Goal: Task Accomplishment & Management: Manage account settings

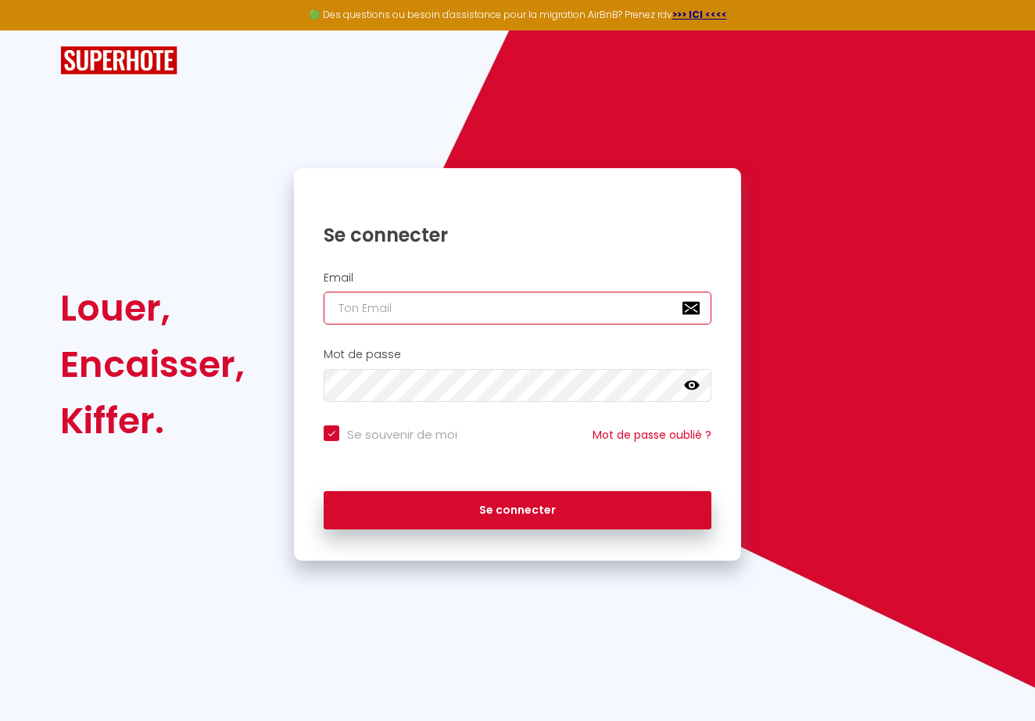
type input "[EMAIL_ADDRESS][DOMAIN_NAME]"
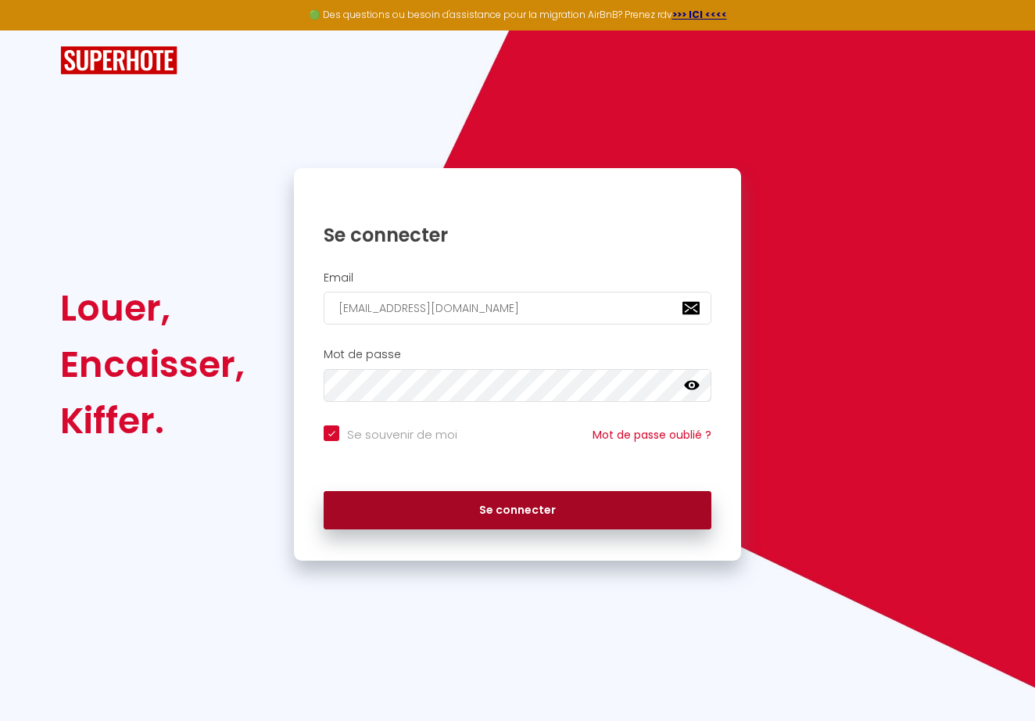
click at [506, 500] on button "Se connecter" at bounding box center [518, 510] width 388 height 39
checkbox input "true"
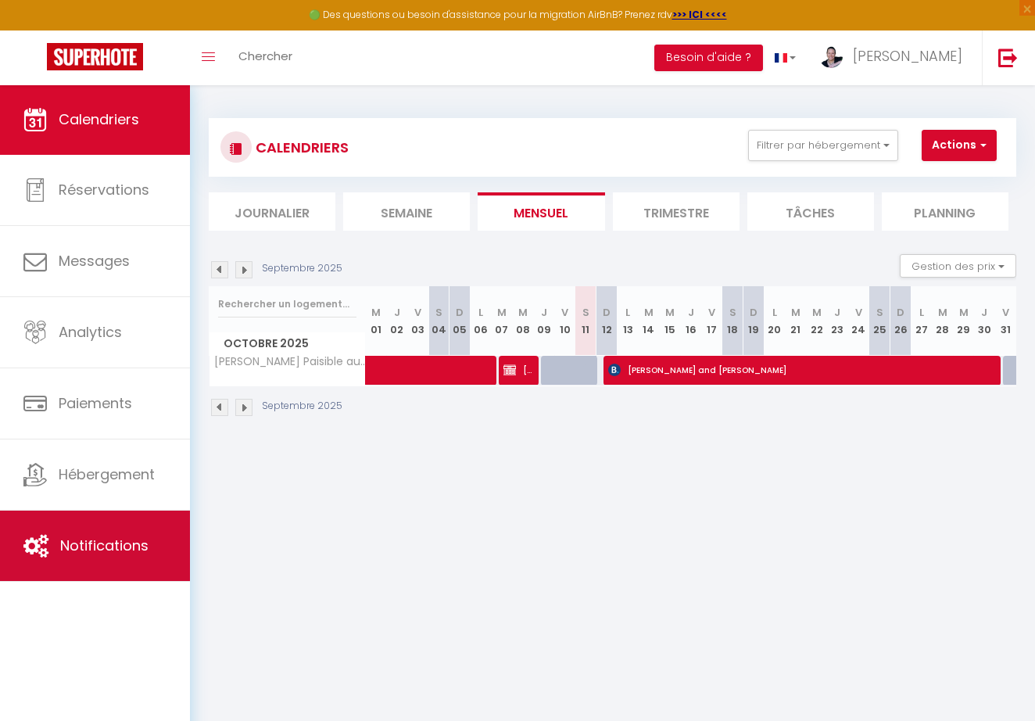
click at [107, 535] on span "Notifications" at bounding box center [104, 545] width 88 height 20
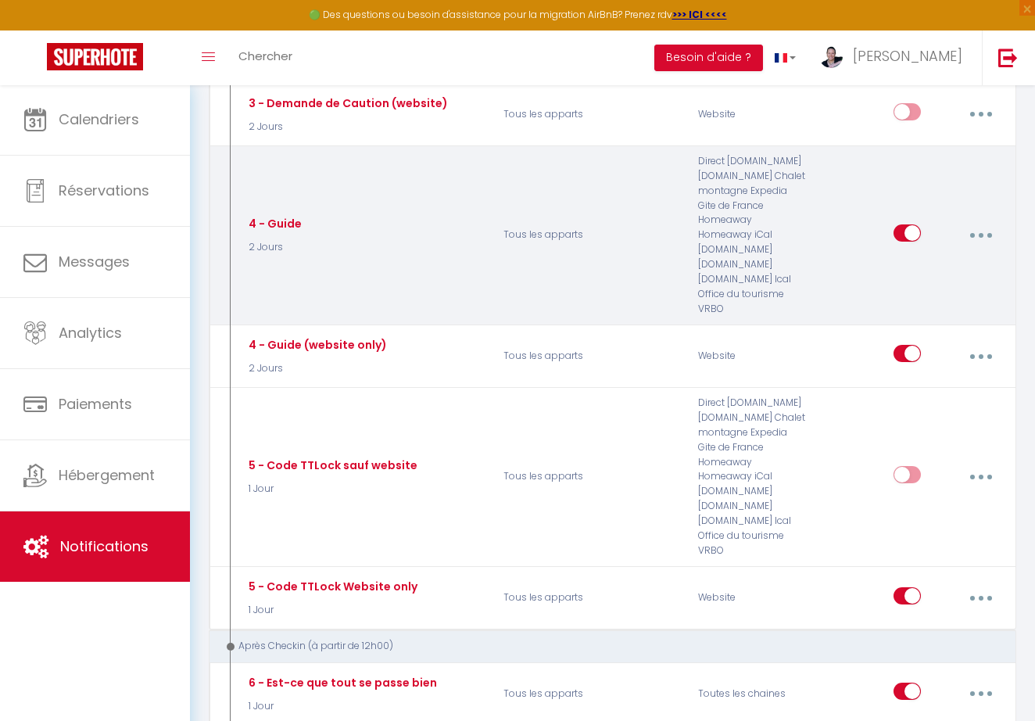
scroll to position [578, 0]
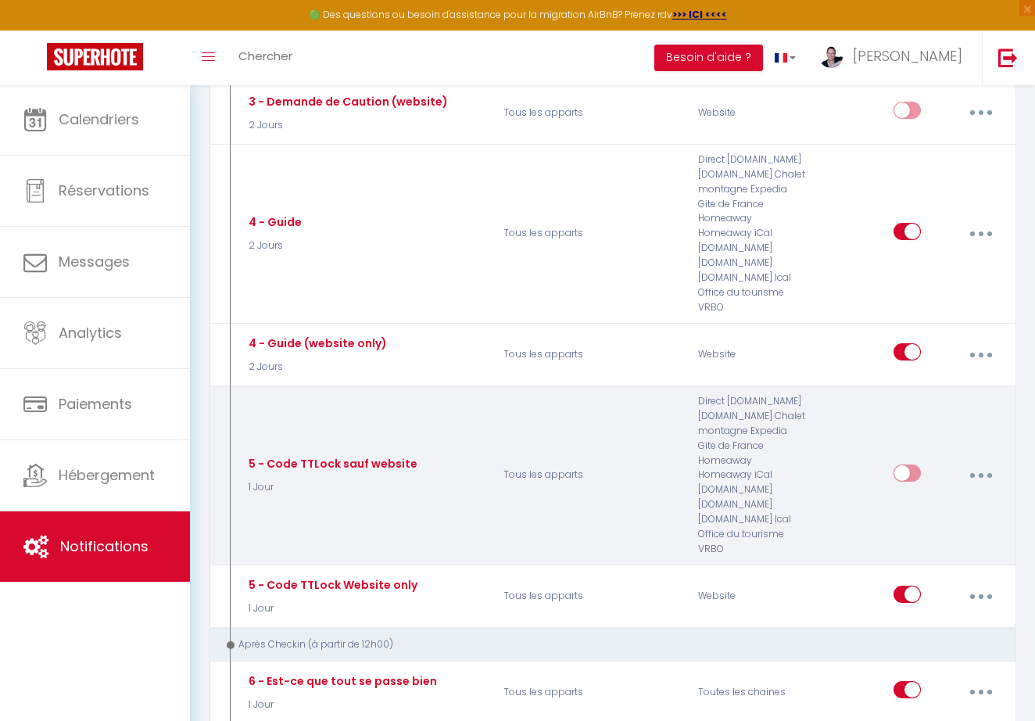
click at [901, 464] on input "checkbox" at bounding box center [906, 475] width 27 height 23
checkbox input "true"
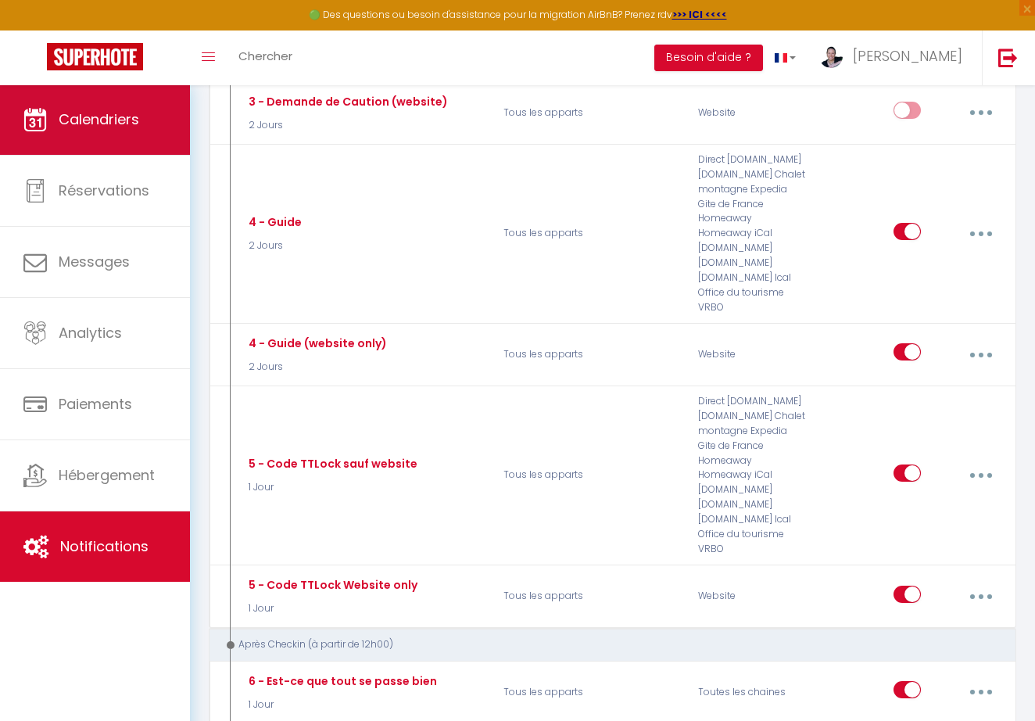
click at [86, 106] on link "Calendriers" at bounding box center [95, 119] width 190 height 70
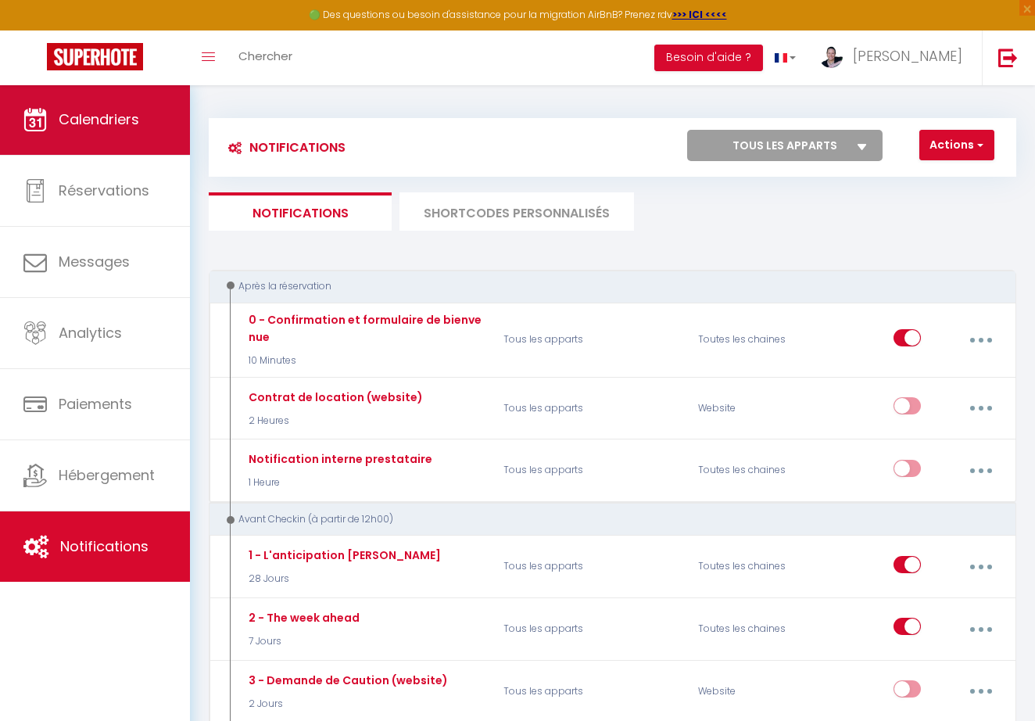
select select
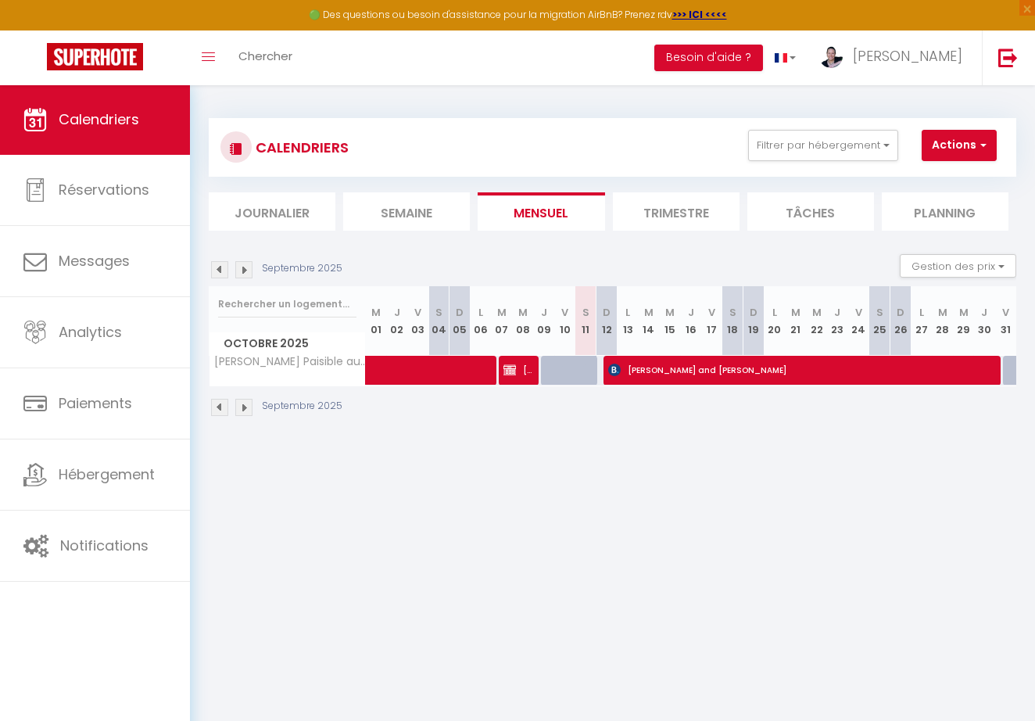
click at [659, 368] on span "[PERSON_NAME] and [PERSON_NAME]" at bounding box center [801, 370] width 387 height 30
select select "OK"
select select "1"
select select "0"
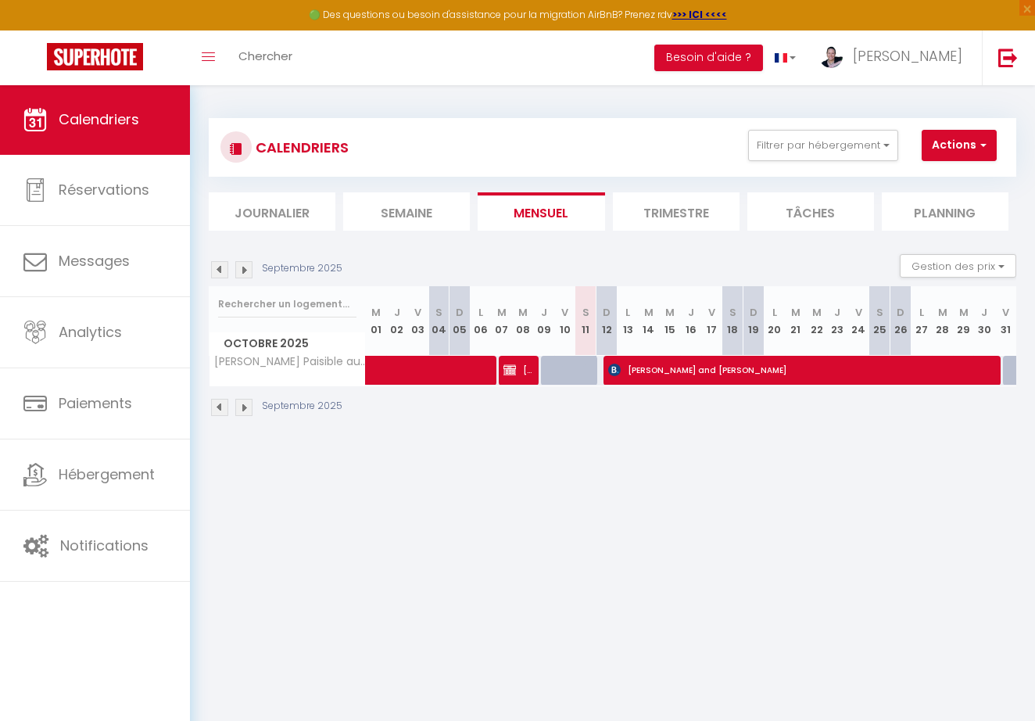
select select "1"
select select
select select "33588"
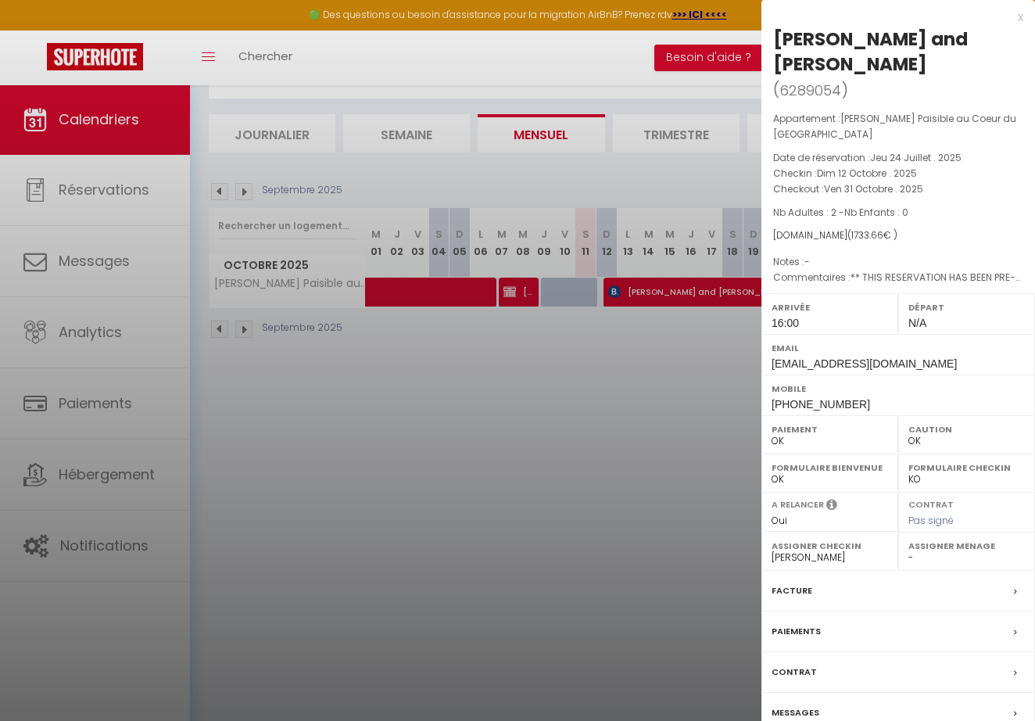
scroll to position [75, 0]
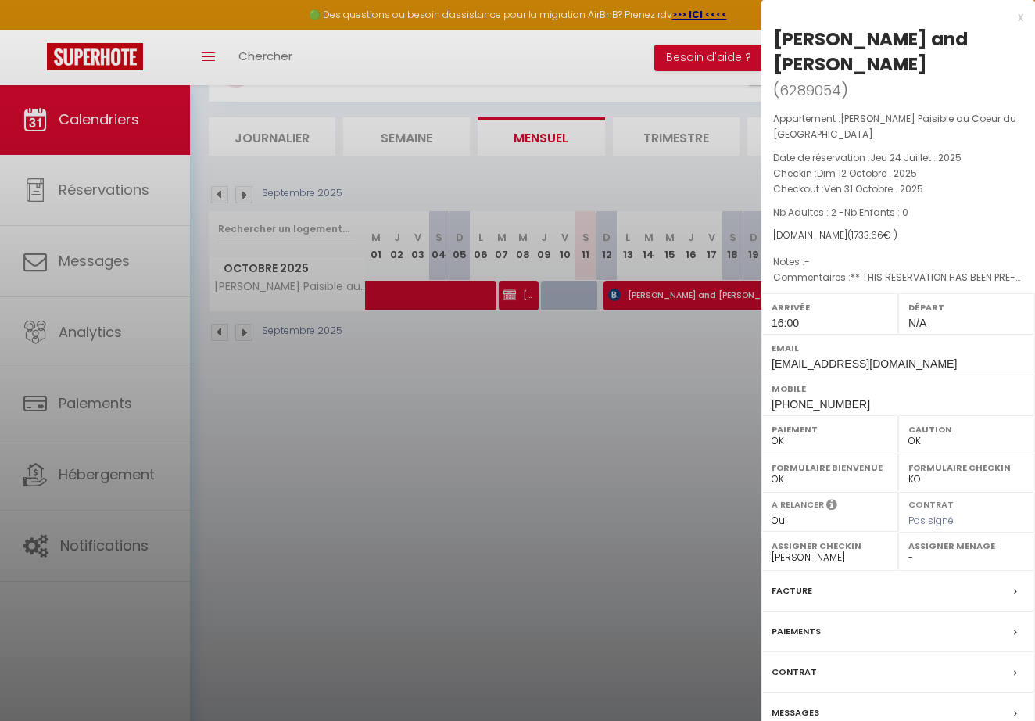
click at [800, 553] on select "- [PERSON_NAME] [PERSON_NAME]" at bounding box center [829, 557] width 116 height 14
select select
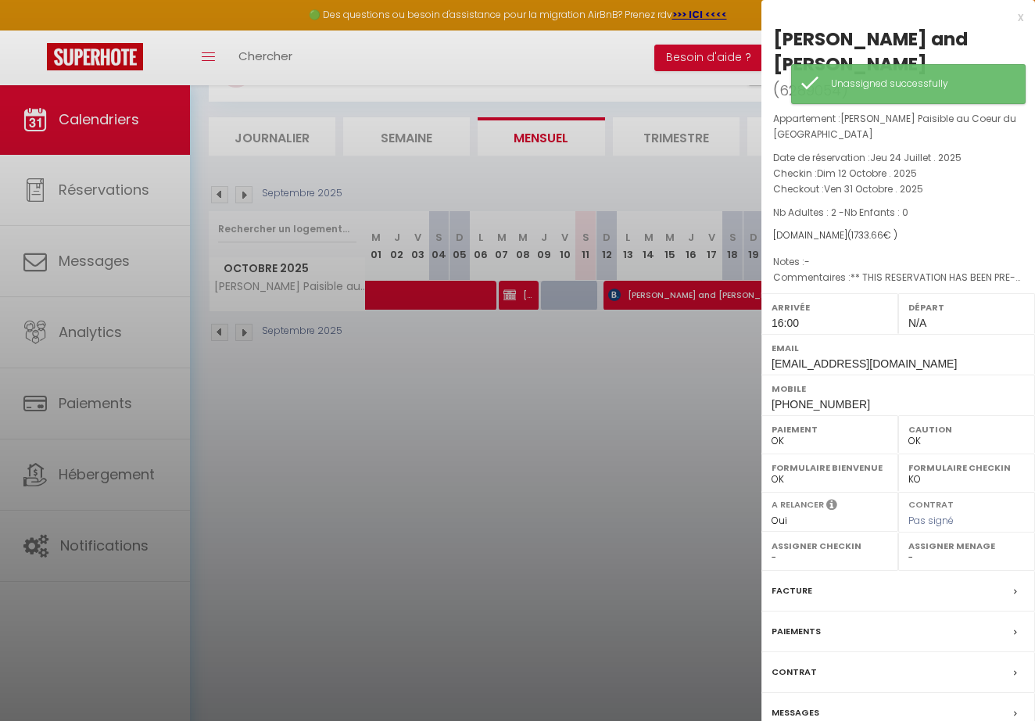
click at [797, 705] on label "Messages" at bounding box center [795, 712] width 48 height 16
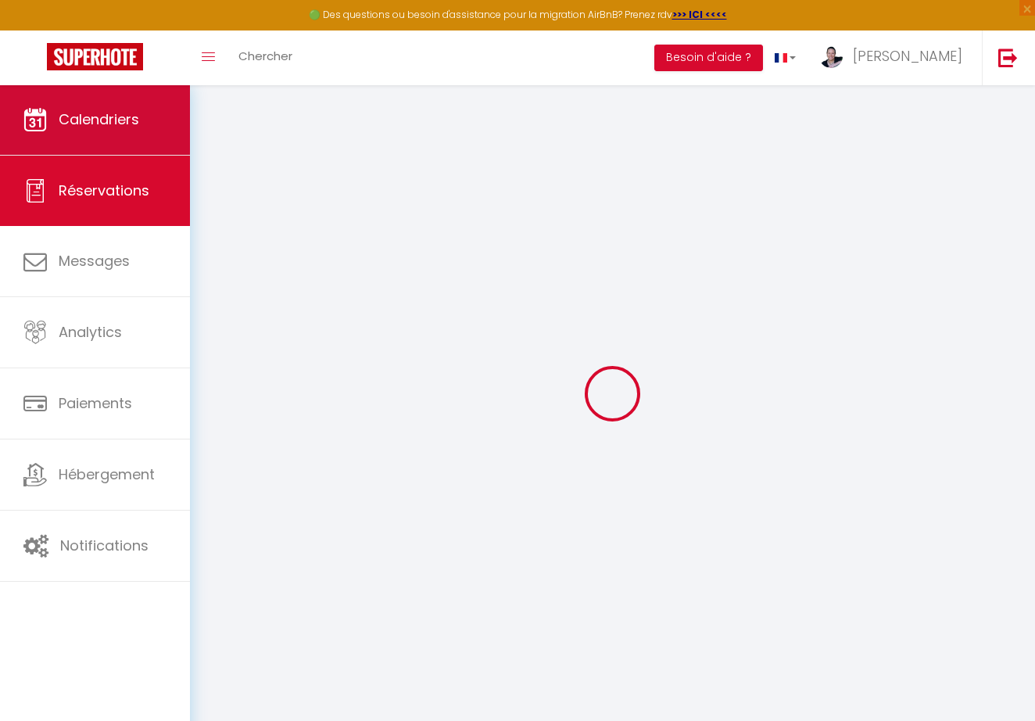
click at [151, 123] on link "Calendriers" at bounding box center [95, 119] width 190 height 70
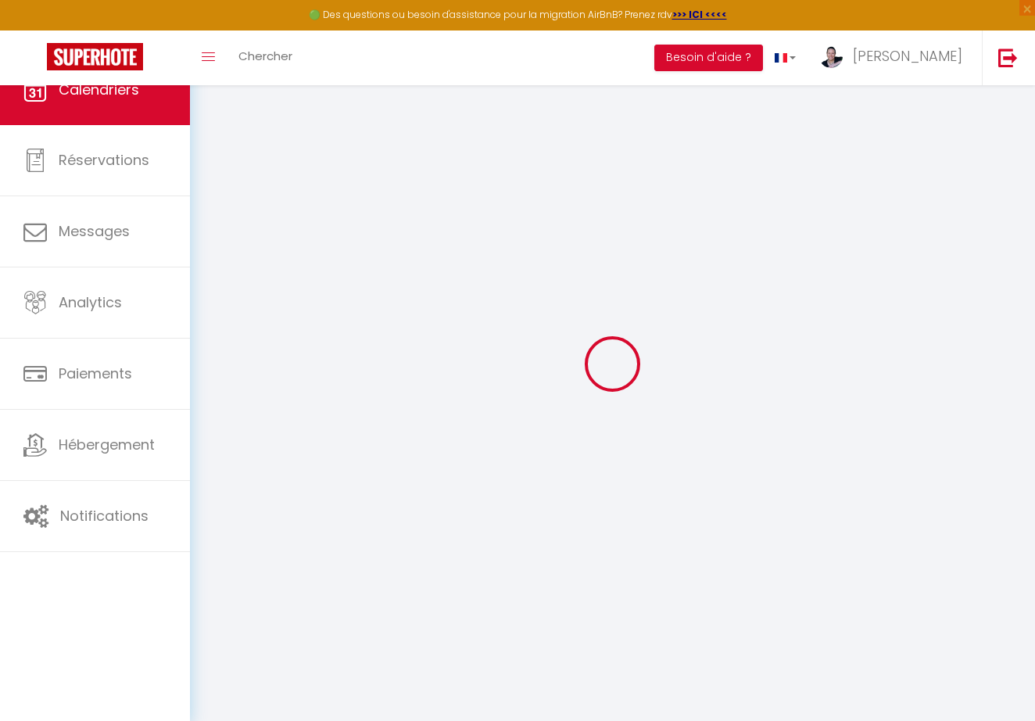
select select
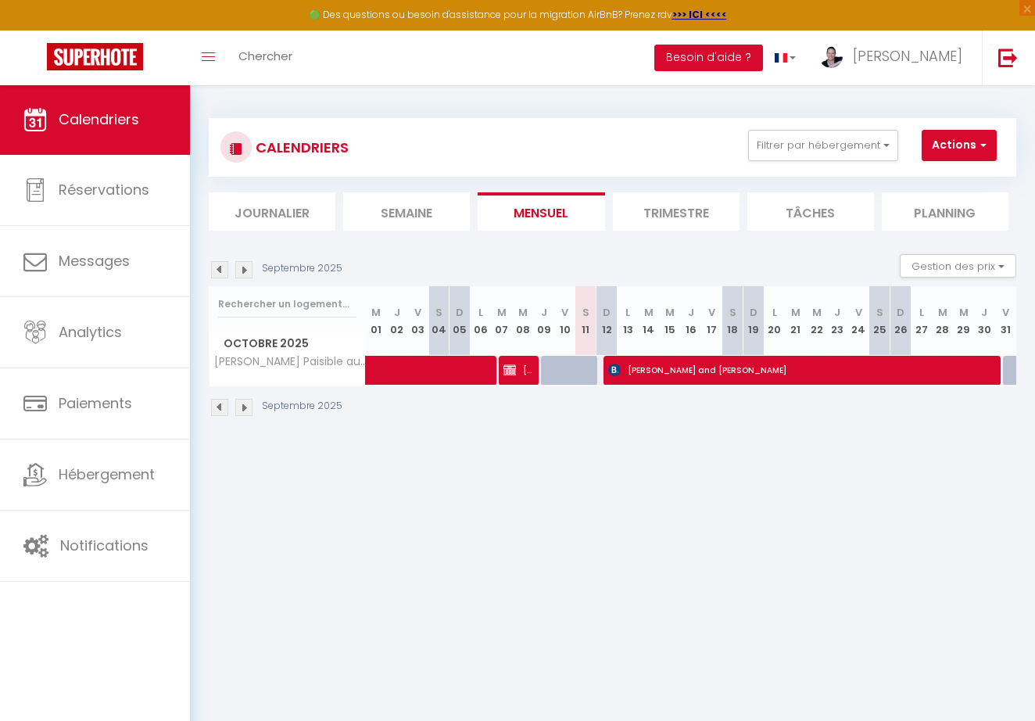
click at [626, 373] on span "[PERSON_NAME] and [PERSON_NAME]" at bounding box center [801, 370] width 387 height 30
select select "OK"
select select "1"
select select "0"
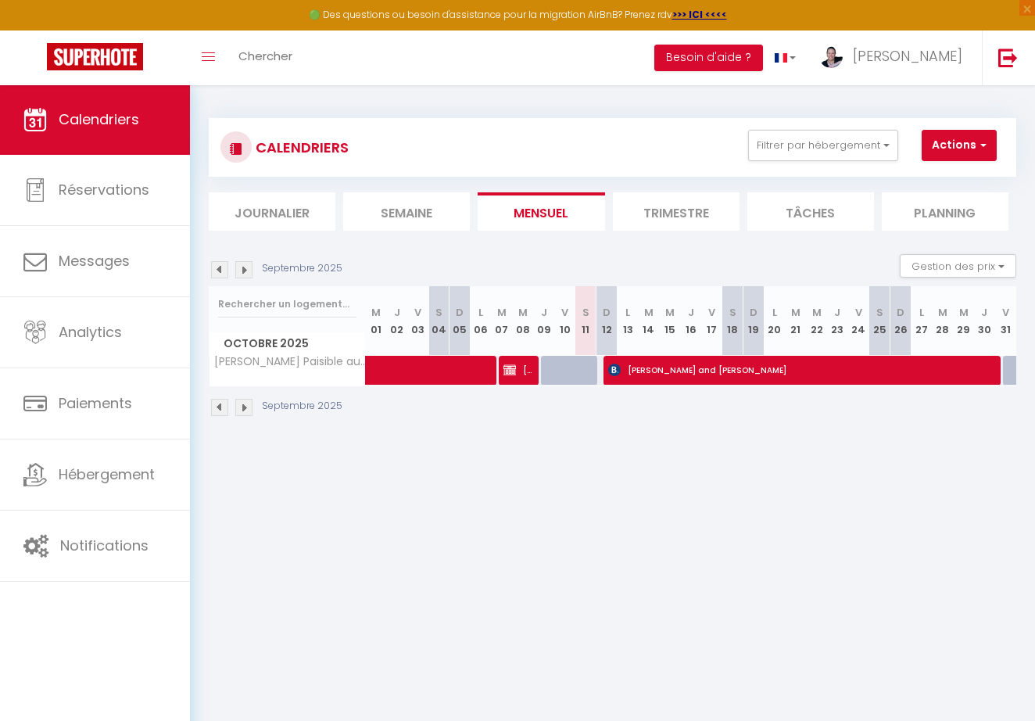
select select "1"
select select
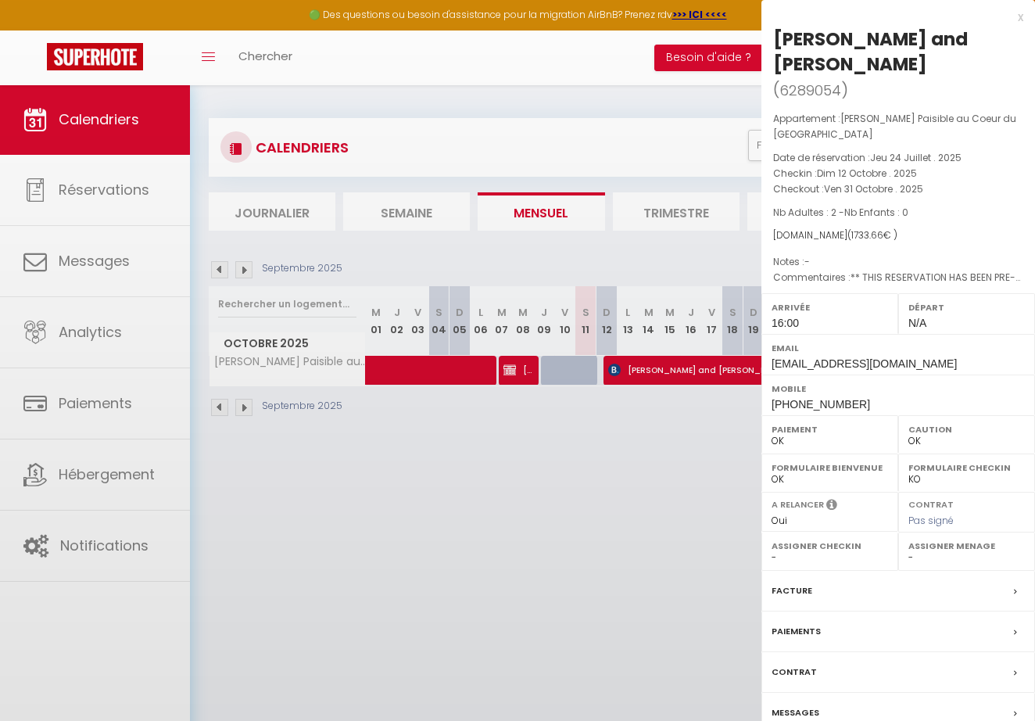
select select "33588"
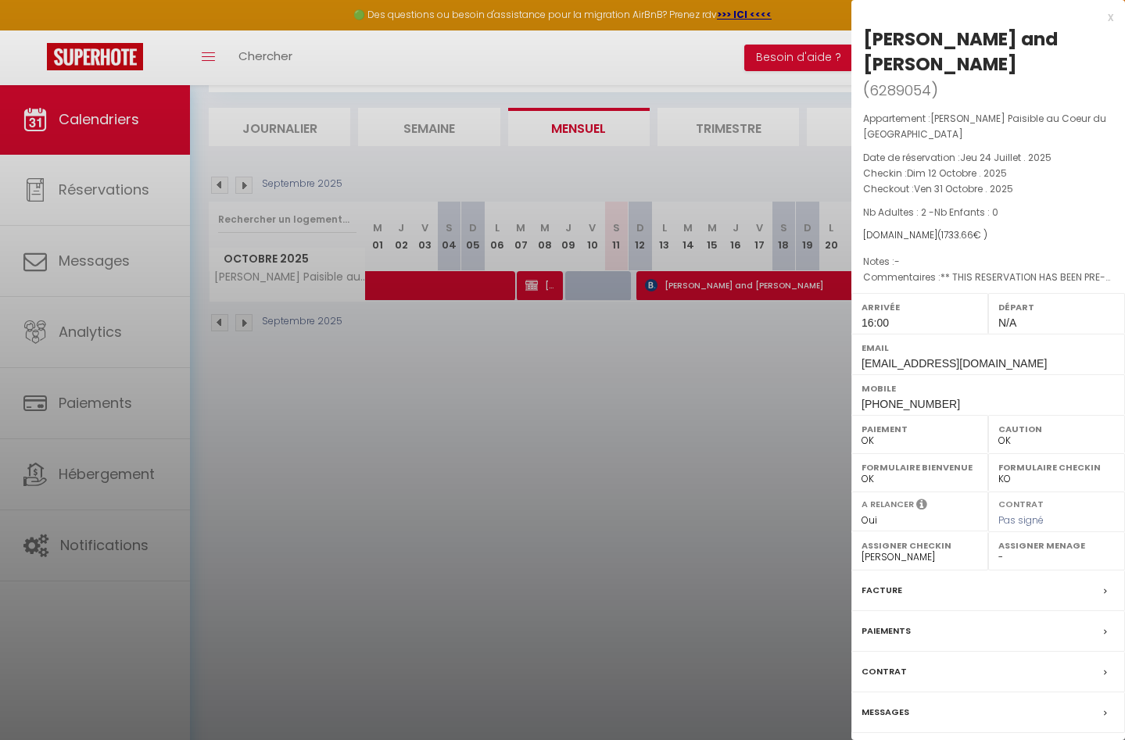
scroll to position [84, 0]
click at [114, 206] on div at bounding box center [562, 370] width 1125 height 740
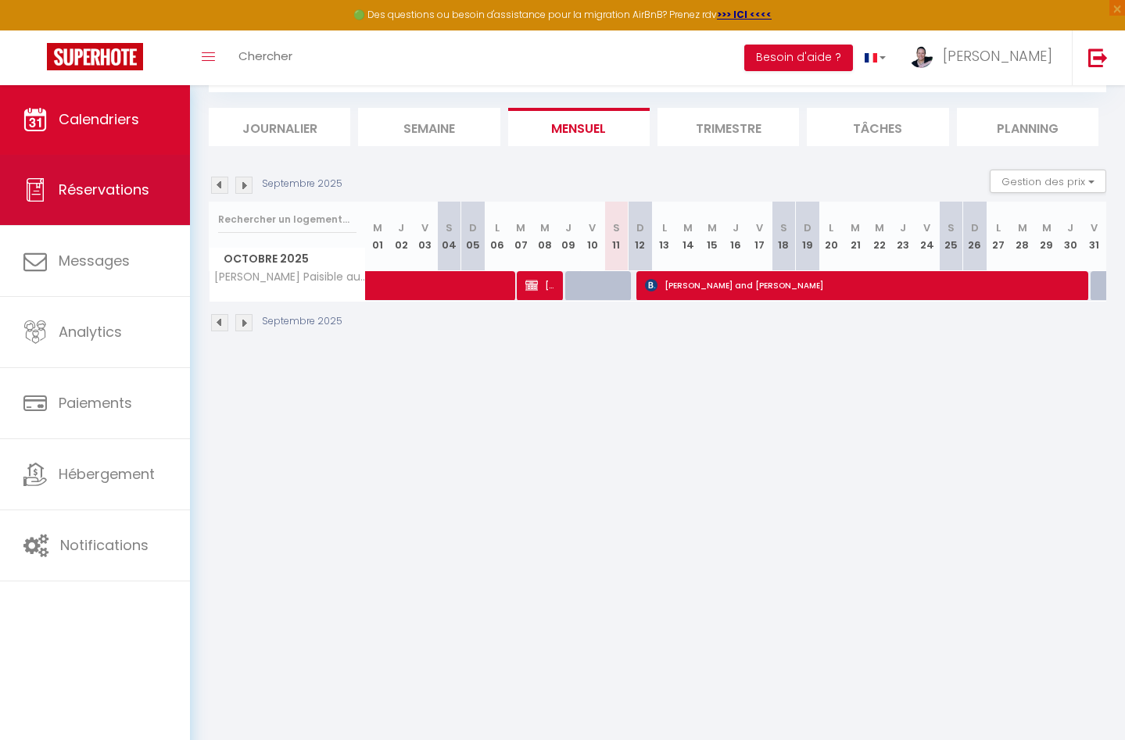
click at [114, 206] on link "Réservations" at bounding box center [95, 190] width 190 height 70
select select "not_cancelled"
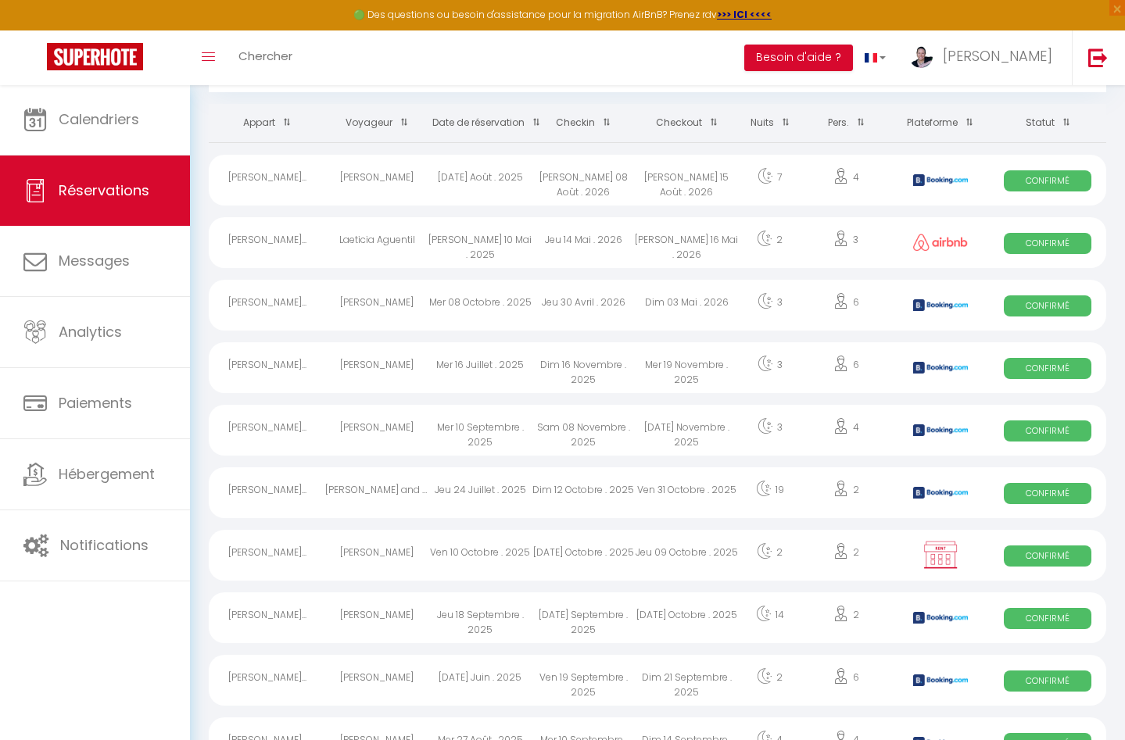
click at [484, 489] on div "Jeu 24 Juillet . 2025" at bounding box center [479, 492] width 103 height 51
select select "OK"
select select "1"
select select "0"
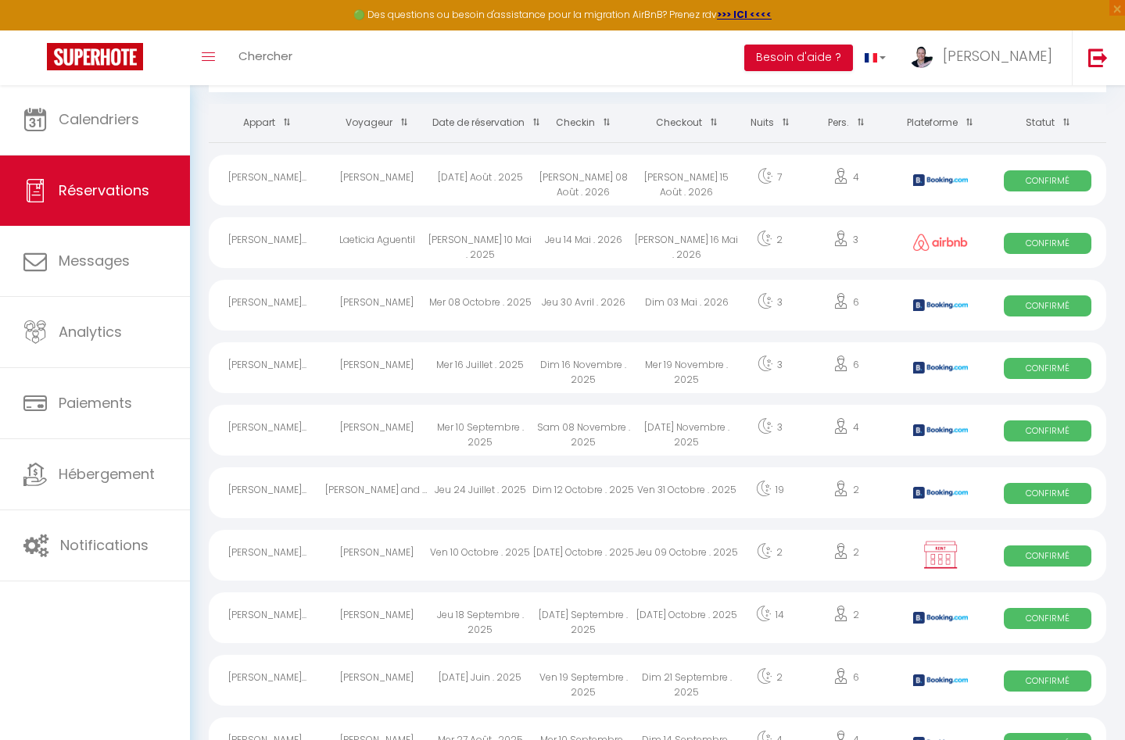
select select "1"
select select
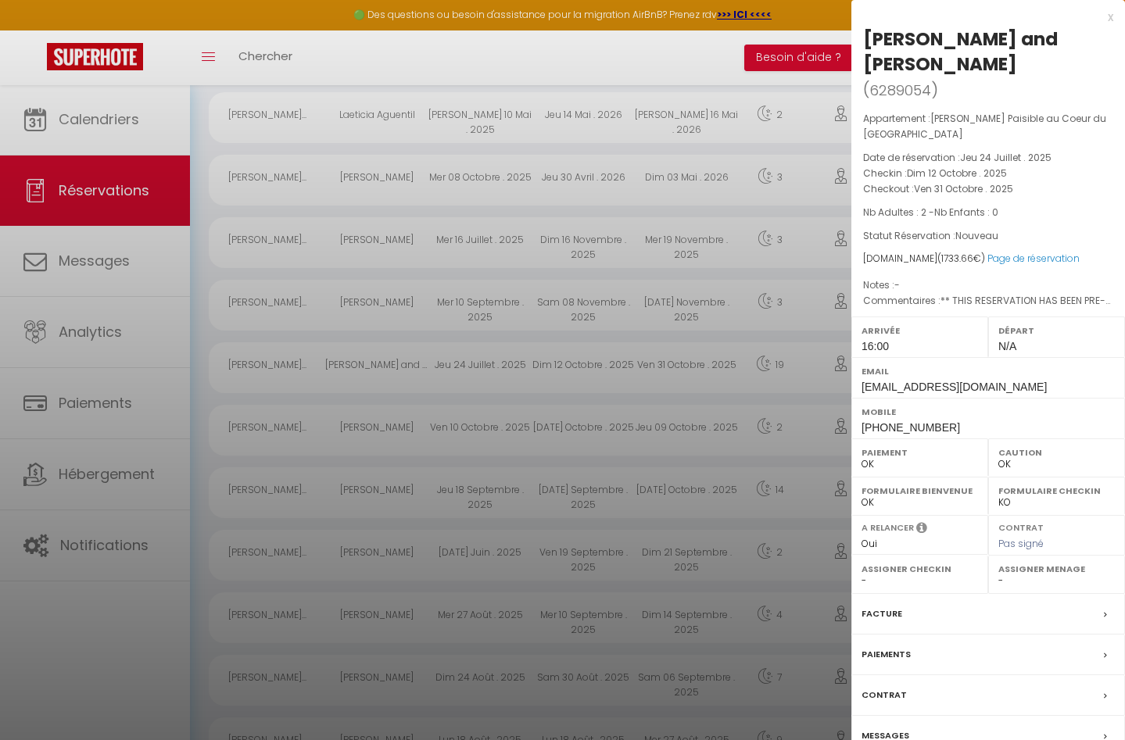
scroll to position [227, 0]
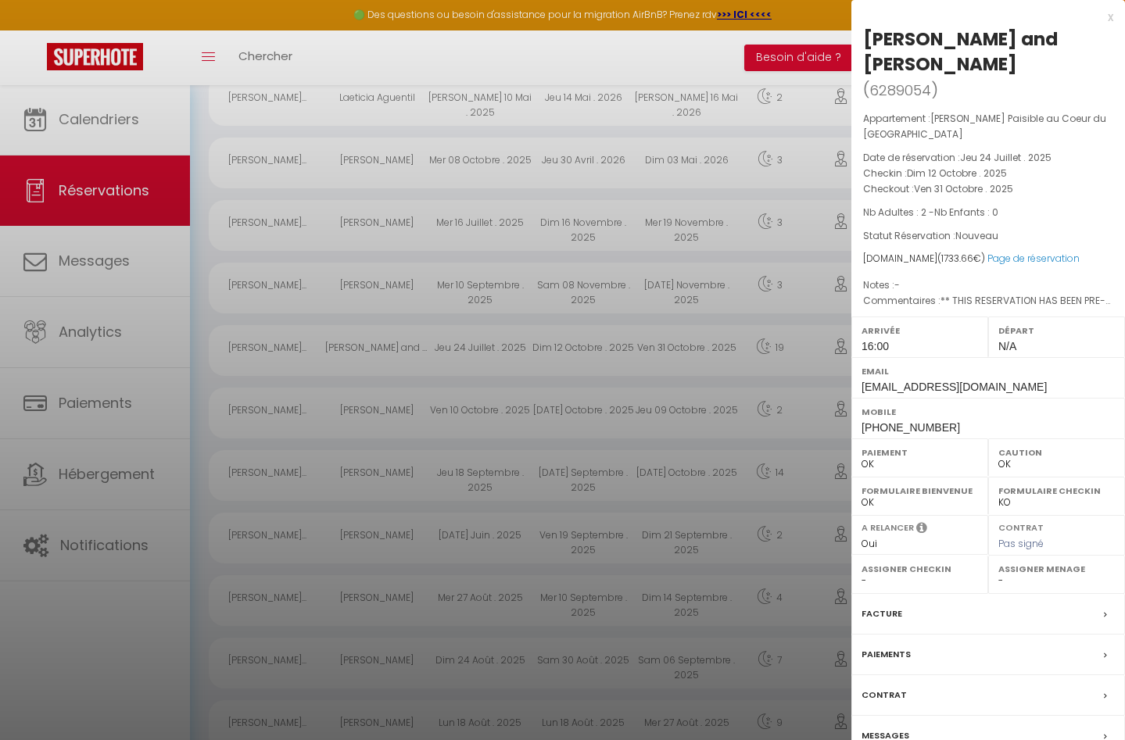
click at [963, 720] on div "Messages" at bounding box center [988, 736] width 274 height 41
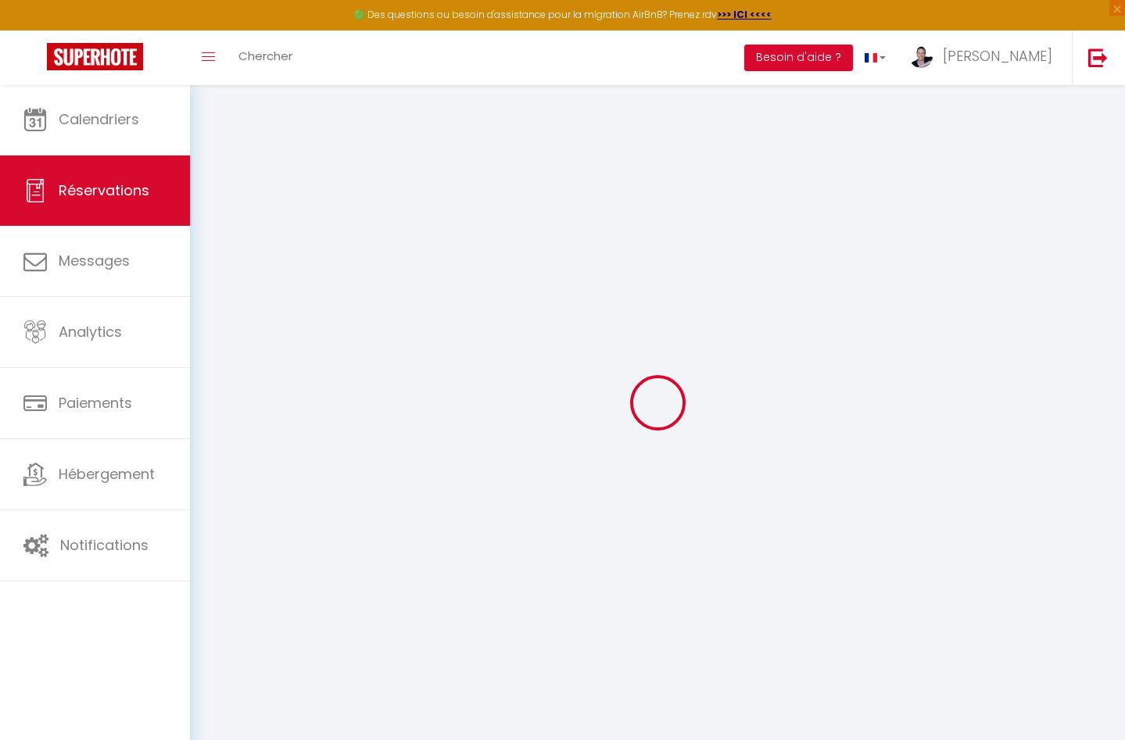
select select
checkbox input "false"
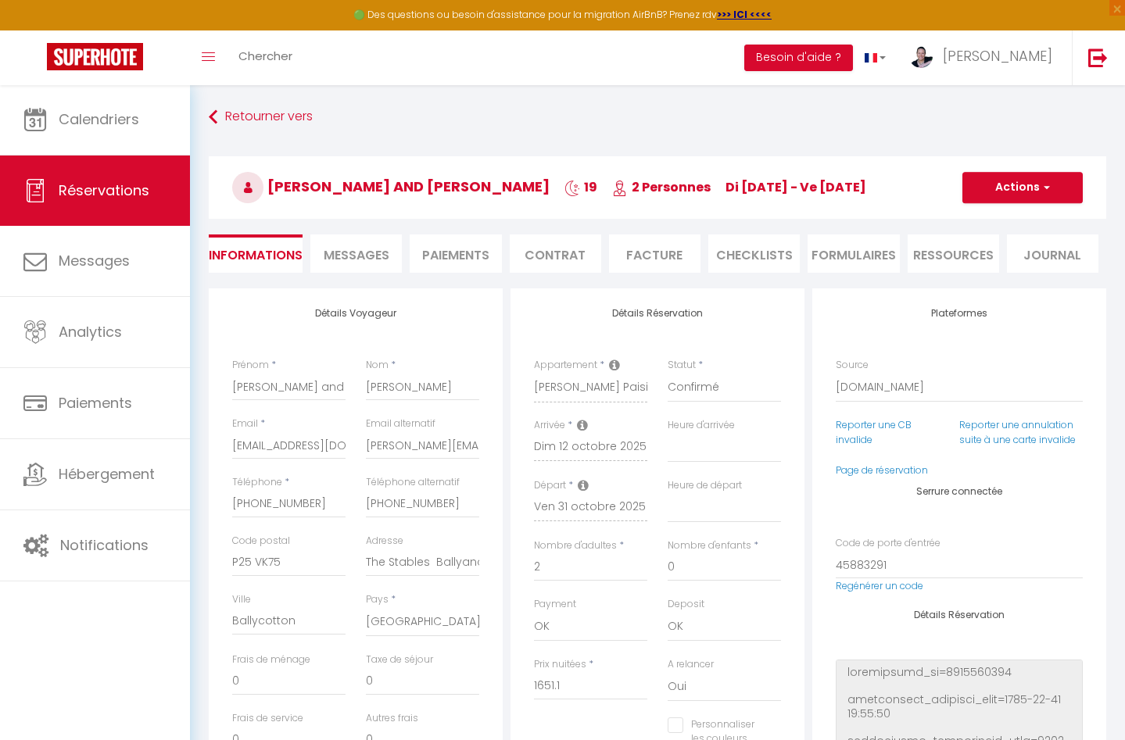
select select
checkbox input "false"
type commentaires0 "** THIS RESERVATION HAS BEEN PRE-PAID ** BOOKING NOTE : Payment charge is EUR 2…"
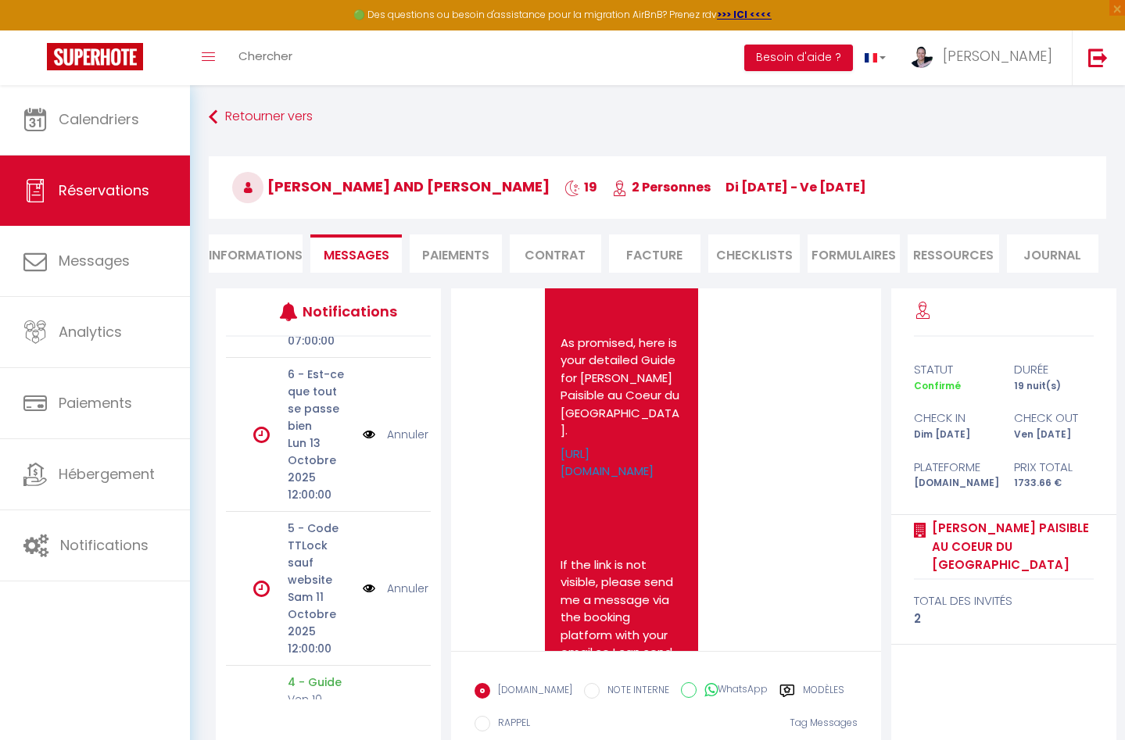
scroll to position [152, 0]
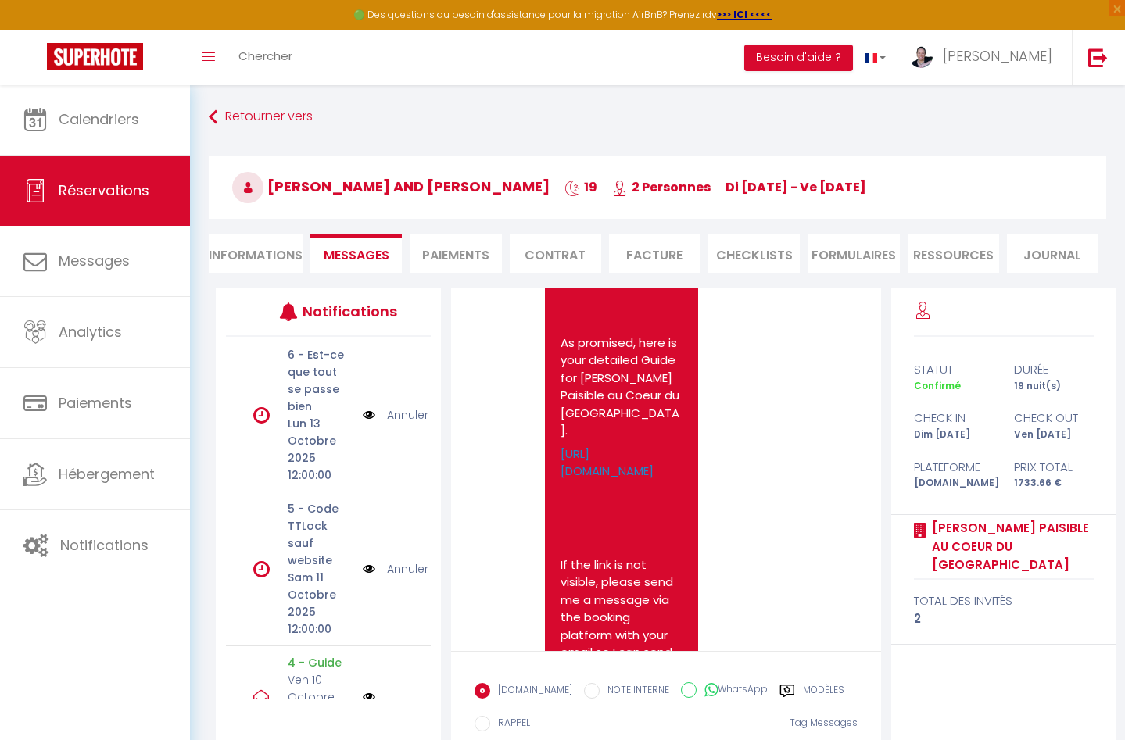
click at [262, 560] on icon at bounding box center [261, 569] width 16 height 19
click at [259, 560] on icon at bounding box center [261, 569] width 16 height 19
drag, startPoint x: 287, startPoint y: 547, endPoint x: 299, endPoint y: 524, distance: 26.2
click at [298, 522] on div "5 - Code TTLock sauf website [PERSON_NAME] 11 Octobre 2025 12:00:00" at bounding box center [319, 569] width 85 height 138
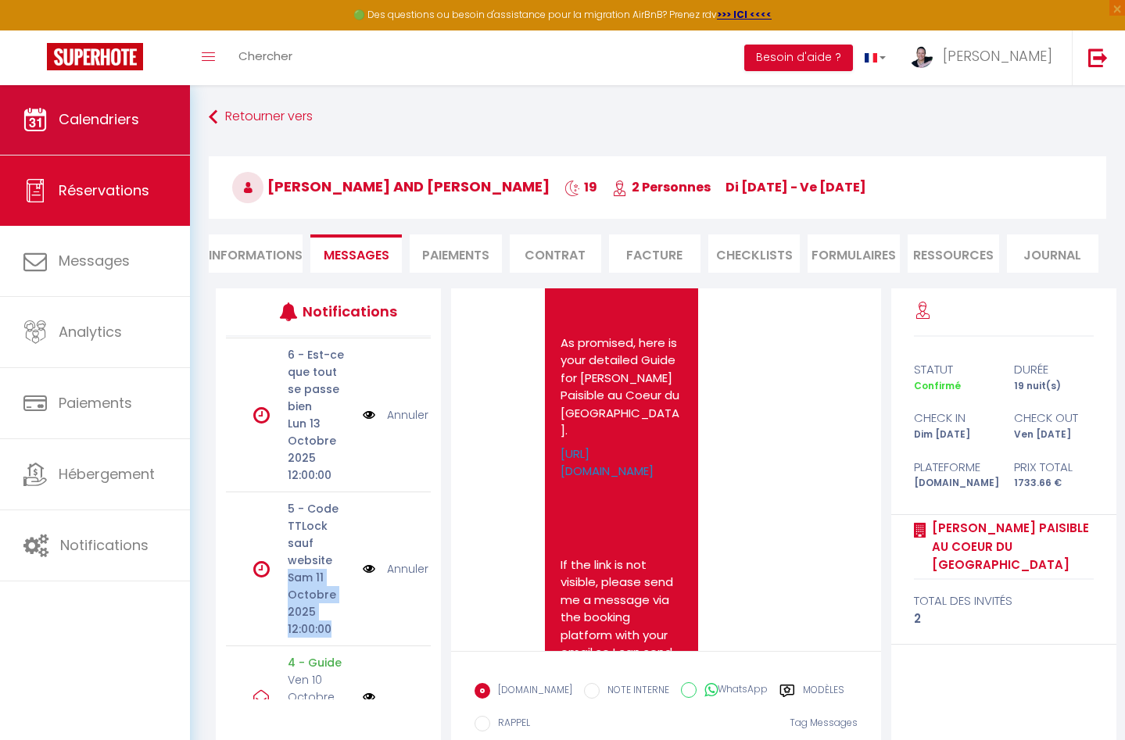
click at [125, 127] on span "Calendriers" at bounding box center [99, 119] width 80 height 20
